Goal: Check status: Check status

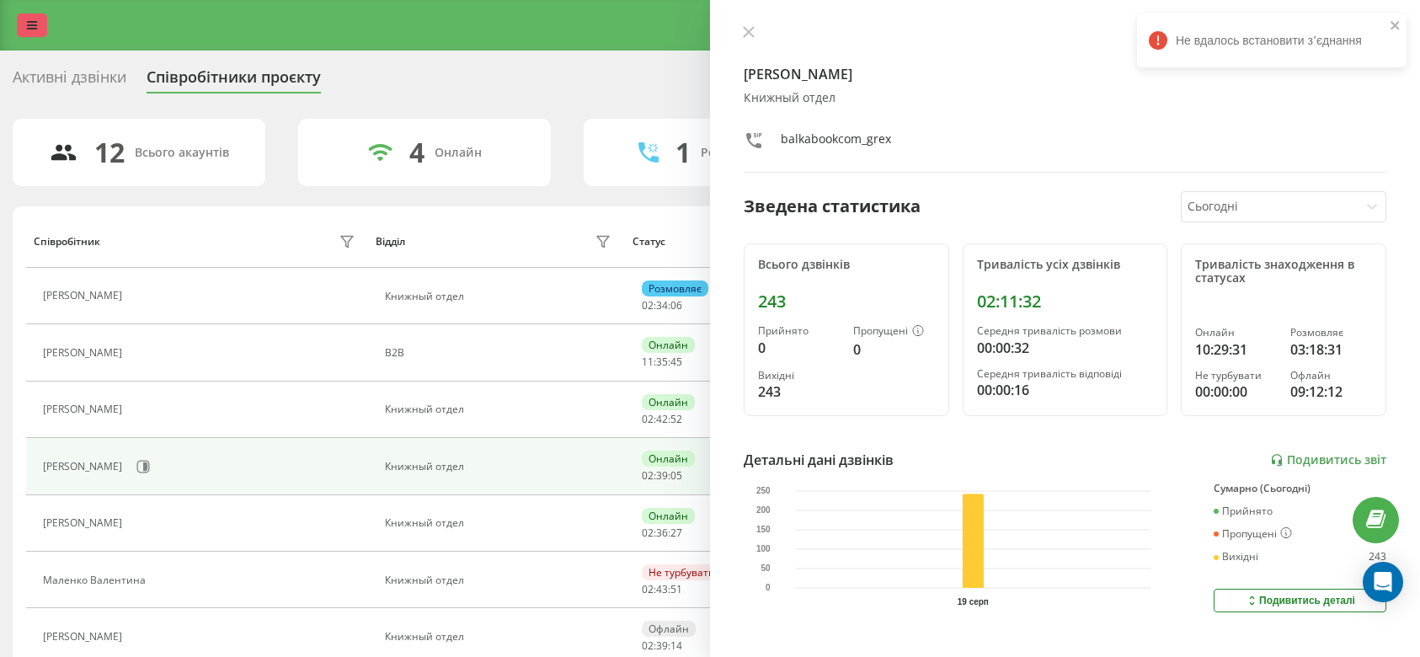
drag, startPoint x: 0, startPoint y: 0, endPoint x: 22, endPoint y: 34, distance: 40.2
click at [22, 34] on link at bounding box center [32, 25] width 30 height 24
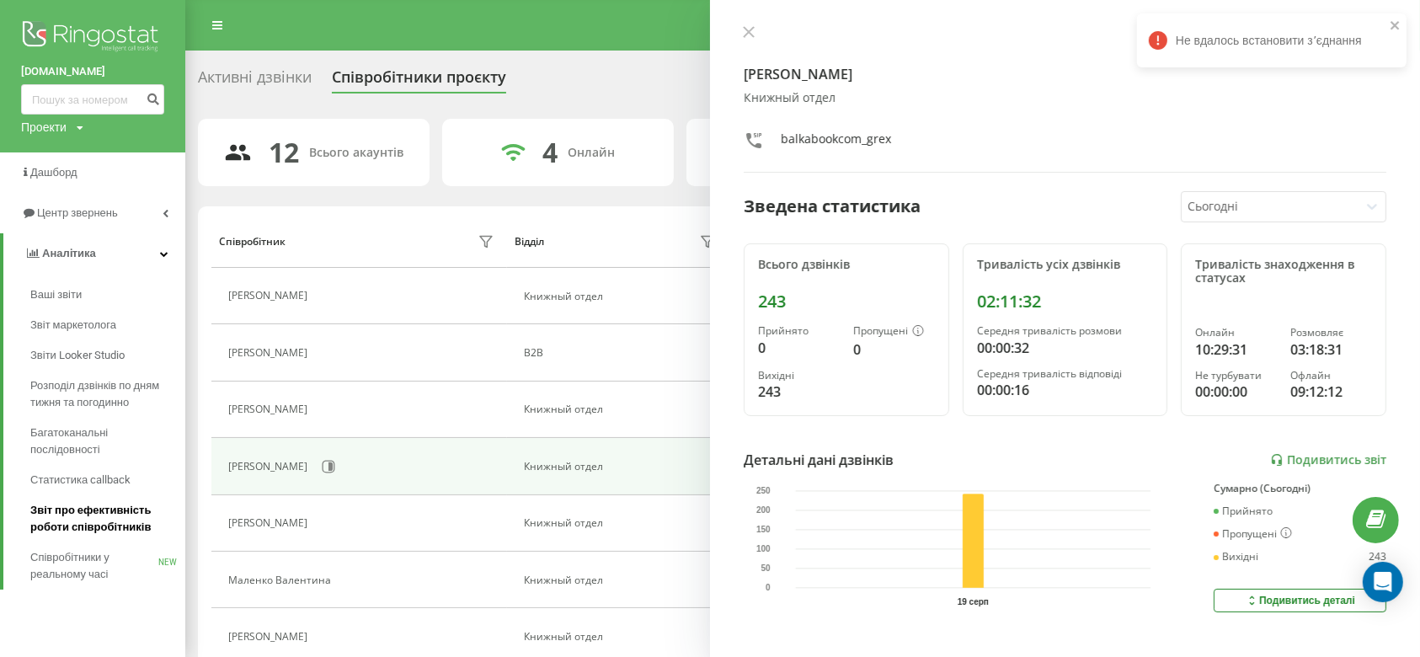
click at [103, 511] on span "Звіт про ефективність роботи співробітників" at bounding box center [103, 519] width 147 height 34
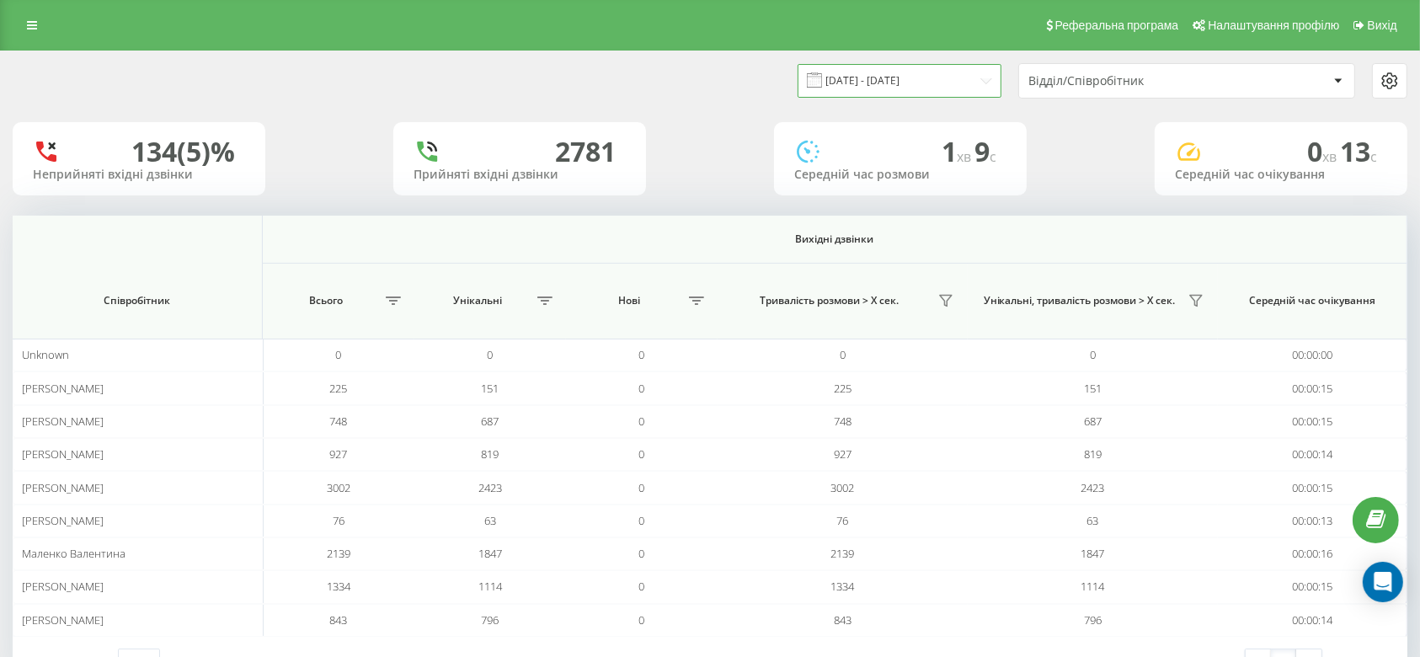
click at [941, 83] on input "[DATE] - [DATE]" at bounding box center [900, 80] width 204 height 33
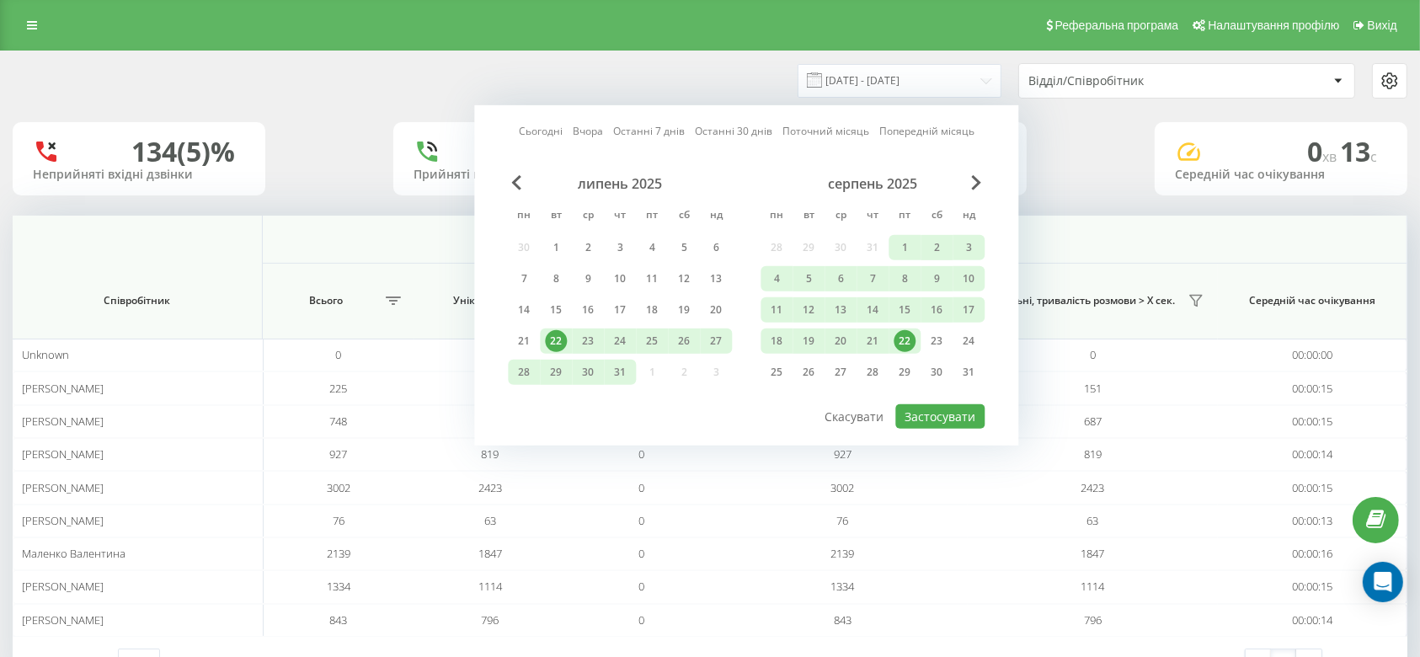
click at [909, 339] on div "22" at bounding box center [905, 341] width 22 height 22
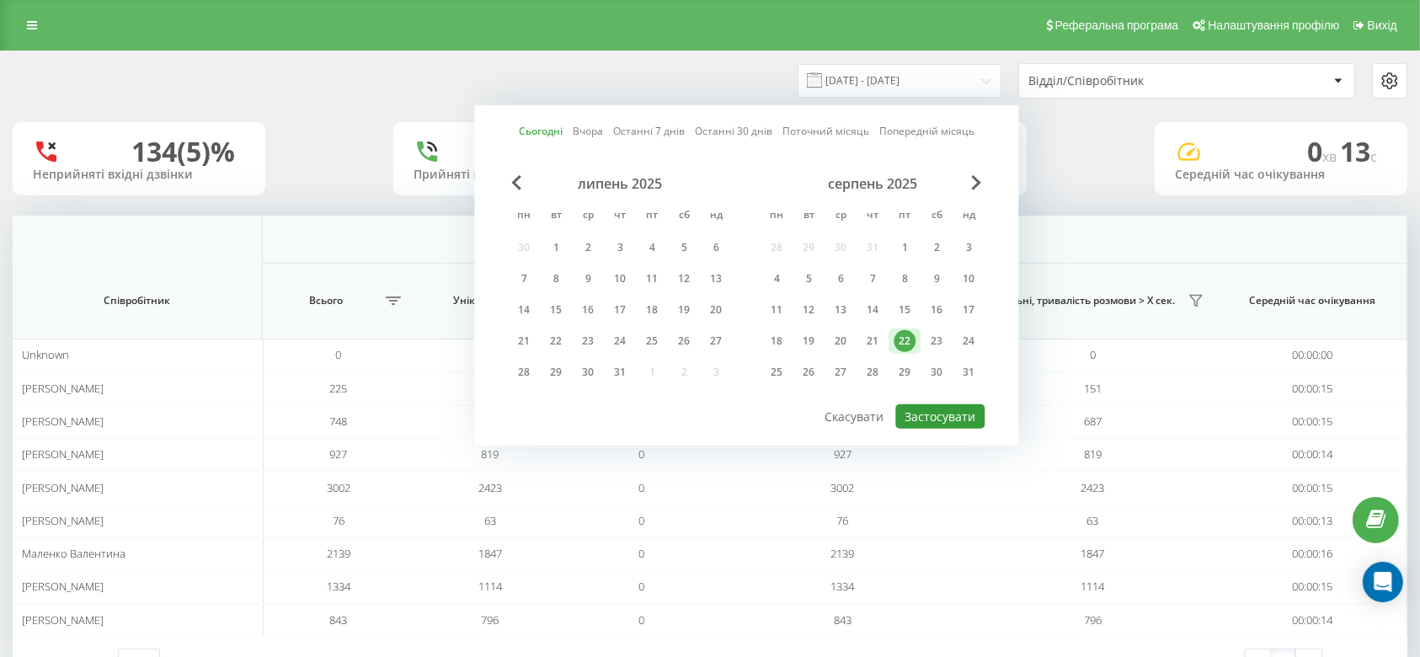
click at [931, 422] on button "Застосувати" at bounding box center [939, 416] width 89 height 24
type input "[DATE] - [DATE]"
